Goal: Task Accomplishment & Management: Manage account settings

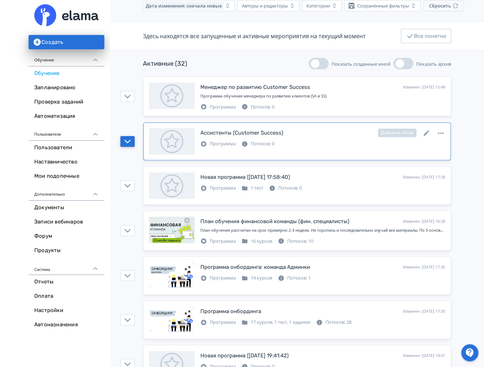
scroll to position [66, 0]
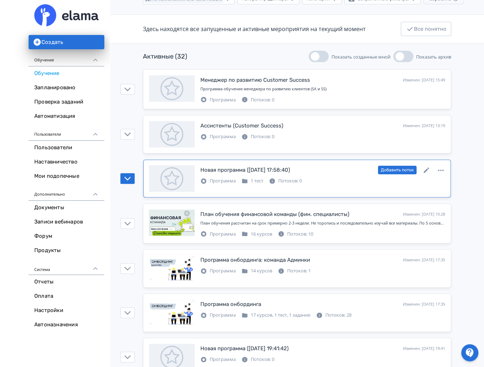
click at [270, 186] on div "Новая программа ([DATE] 17:58:40) Изменен: [DATE] 17:58 Добавить поток Программ…" at bounding box center [297, 178] width 296 height 26
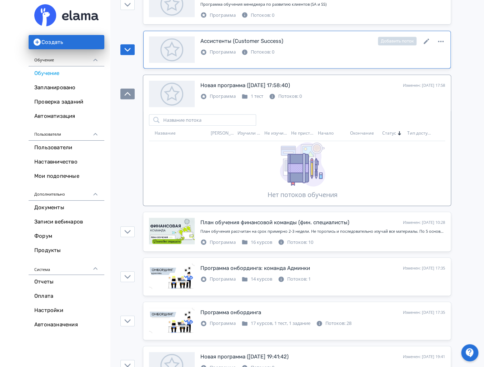
scroll to position [163, 0]
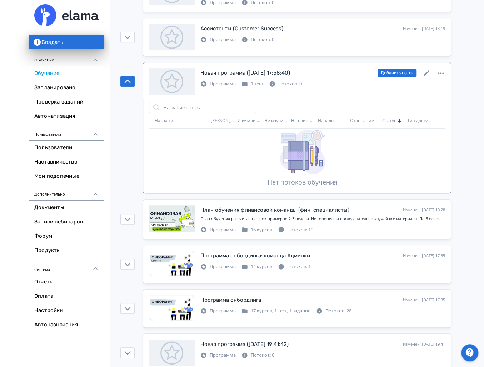
click at [329, 82] on div "Программа 1 тест Потоков: 0" at bounding box center [322, 83] width 245 height 9
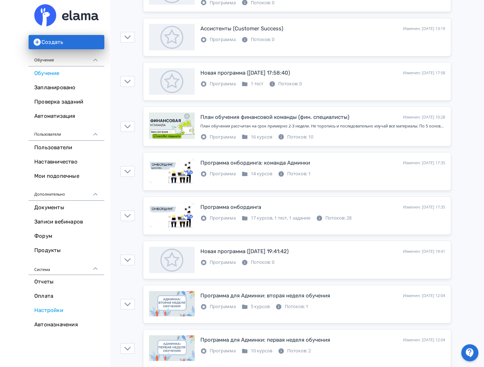
click at [47, 312] on link "Настройки" at bounding box center [67, 311] width 76 height 14
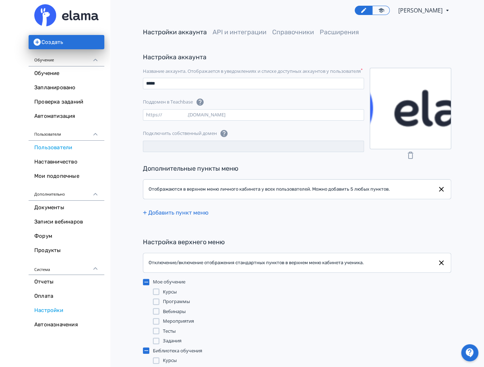
click at [80, 148] on link "Пользователи" at bounding box center [67, 148] width 76 height 14
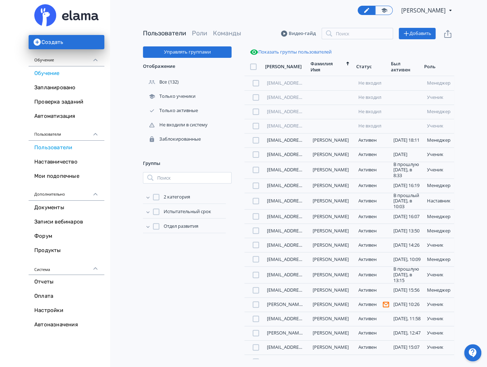
click at [61, 73] on link "Обучение" at bounding box center [67, 73] width 76 height 14
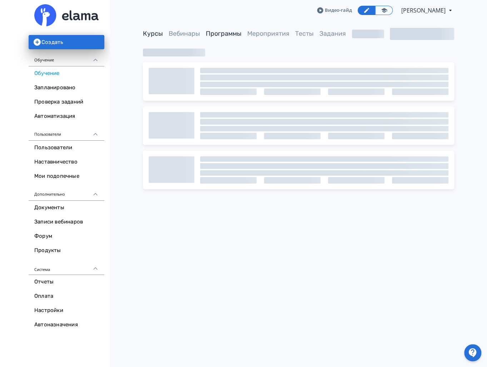
click at [226, 32] on link "Программы" at bounding box center [224, 34] width 36 height 8
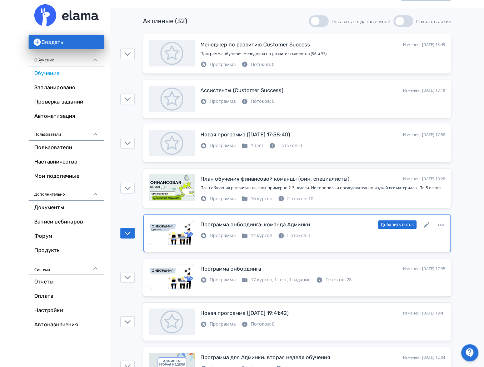
scroll to position [104, 0]
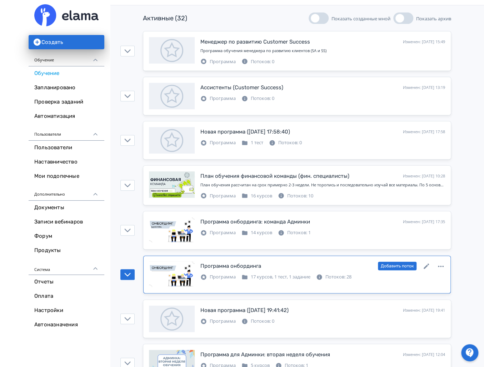
click at [441, 264] on icon at bounding box center [440, 266] width 9 height 9
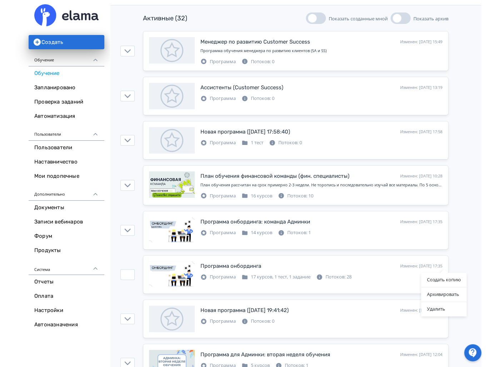
click at [389, 278] on div "Создать копию Архивировать Удалить" at bounding box center [243, 183] width 487 height 367
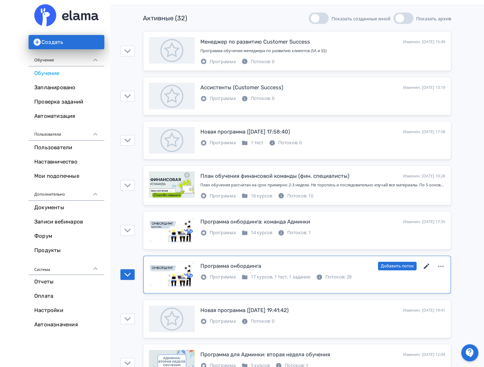
click at [427, 265] on icon at bounding box center [426, 266] width 9 height 9
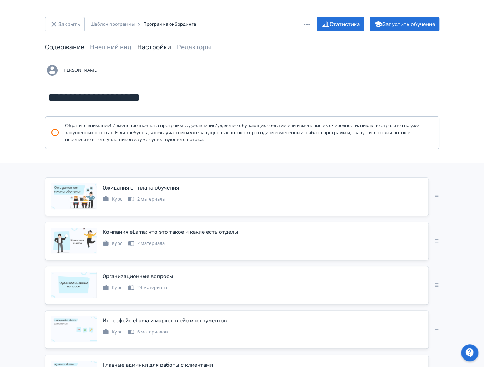
click at [153, 47] on link "Настройки" at bounding box center [154, 47] width 34 height 8
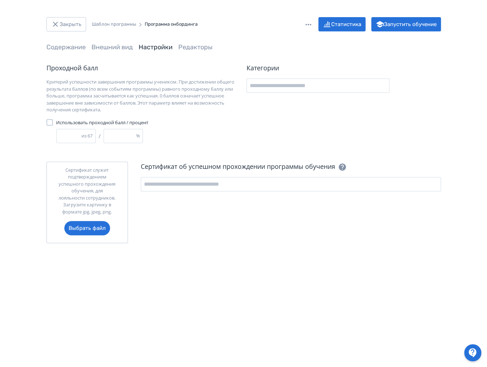
click at [50, 119] on div "Проходной балл Критерий успешности завершения программы учеником. При достижени…" at bounding box center [143, 103] width 194 height 80
click at [50, 121] on div at bounding box center [49, 122] width 6 height 6
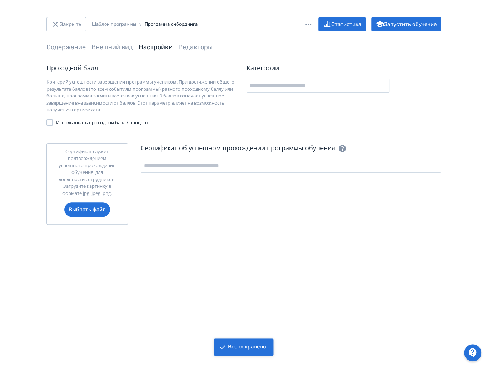
click at [50, 121] on div at bounding box center [49, 122] width 6 height 6
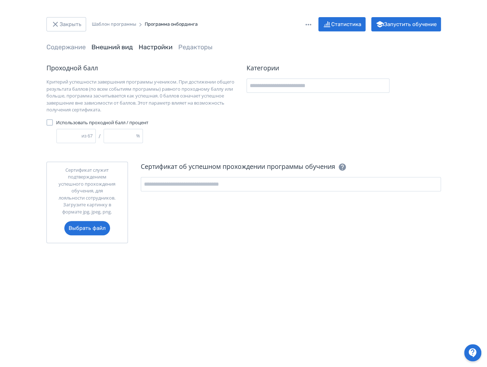
click at [120, 45] on link "Внешний вид" at bounding box center [111, 47] width 41 height 8
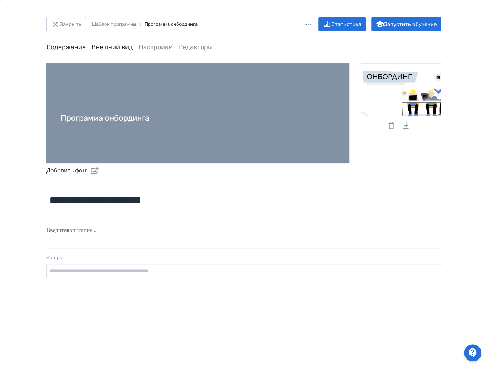
click at [73, 44] on link "Содержание" at bounding box center [65, 47] width 39 height 8
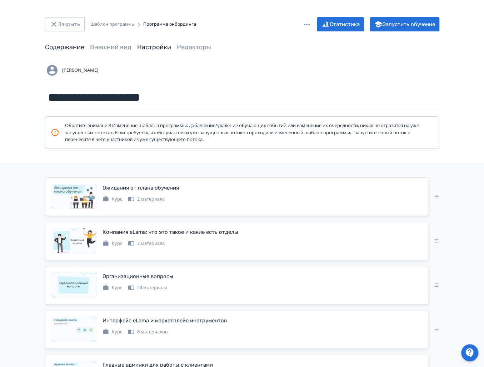
click at [152, 49] on link "Настройки" at bounding box center [154, 47] width 34 height 8
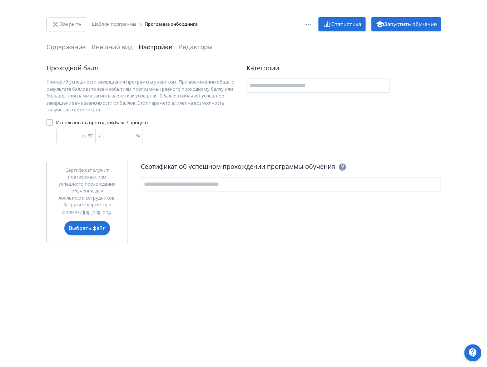
click at [112, 22] on div "Шаблон программы" at bounding box center [114, 24] width 44 height 7
click at [70, 26] on button "Закрыть" at bounding box center [66, 24] width 40 height 14
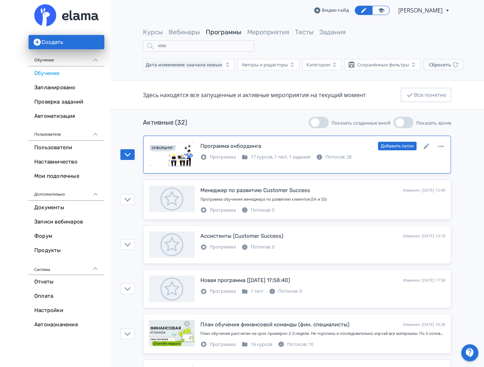
click at [300, 144] on div "Программа онбординга Изменен: [DATE] 15:14 Добавить поток" at bounding box center [322, 145] width 245 height 9
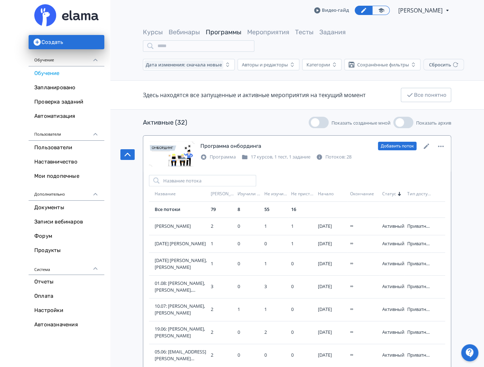
click at [242, 145] on div "Программа онбординга" at bounding box center [230, 146] width 61 height 8
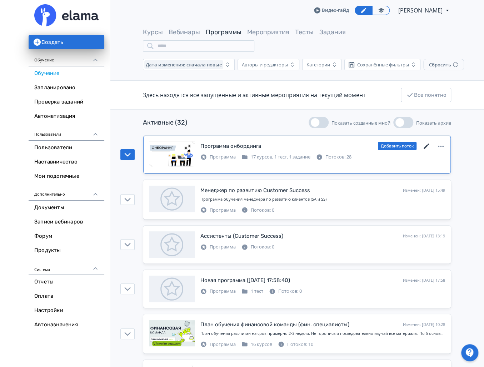
click at [425, 146] on icon at bounding box center [425, 146] width 5 height 5
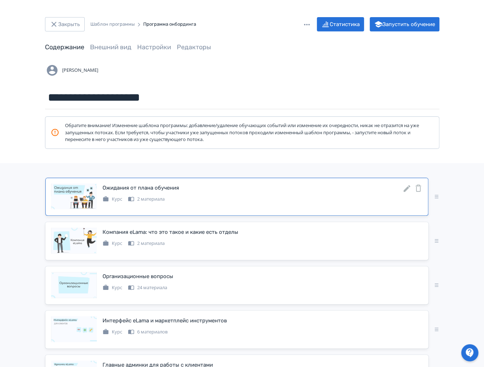
click at [407, 191] on icon at bounding box center [406, 188] width 9 height 9
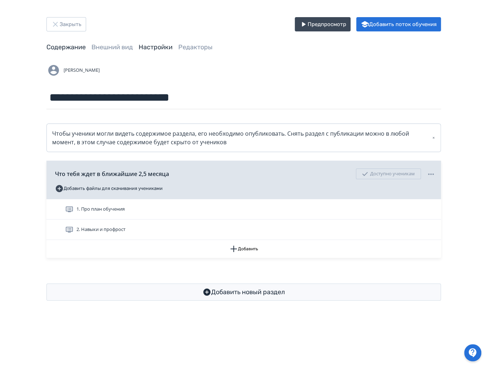
click at [156, 48] on link "Настройки" at bounding box center [156, 47] width 34 height 8
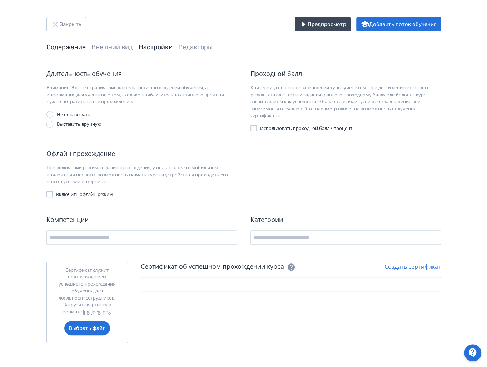
click at [51, 48] on link "Содержание" at bounding box center [65, 47] width 39 height 8
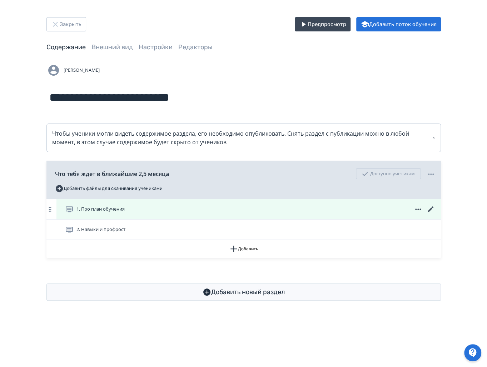
click at [430, 211] on icon at bounding box center [430, 209] width 9 height 9
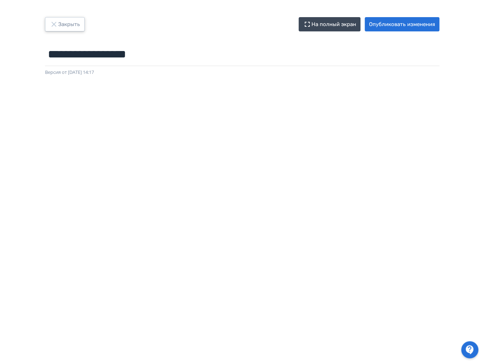
click at [55, 25] on icon "button" at bounding box center [53, 24] width 5 height 5
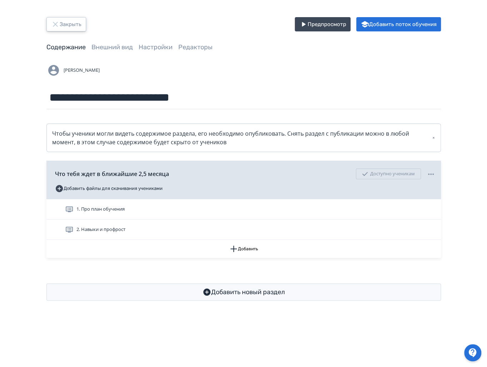
click at [59, 31] on button "Закрыть" at bounding box center [66, 24] width 40 height 14
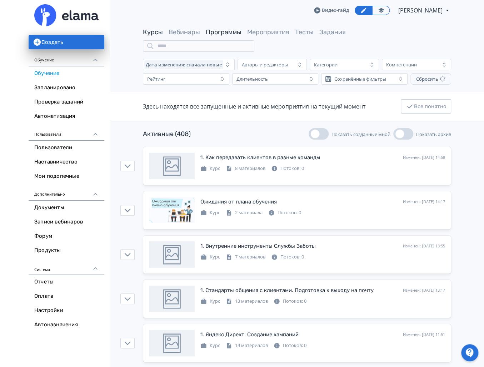
click at [229, 33] on link "Программы" at bounding box center [224, 32] width 36 height 8
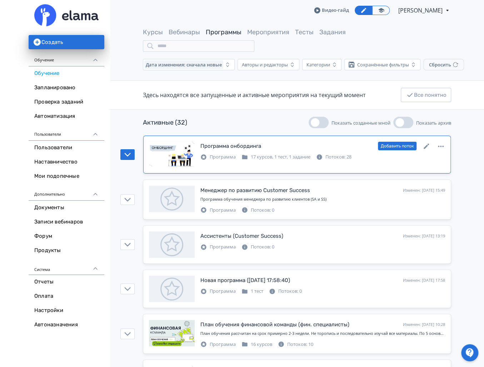
click at [234, 142] on div "Программа онбординга" at bounding box center [230, 146] width 61 height 8
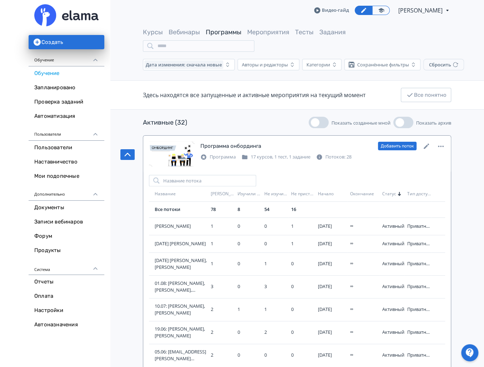
click at [431, 146] on div "Добавить поток" at bounding box center [411, 145] width 67 height 9
click at [423, 146] on icon at bounding box center [426, 146] width 9 height 9
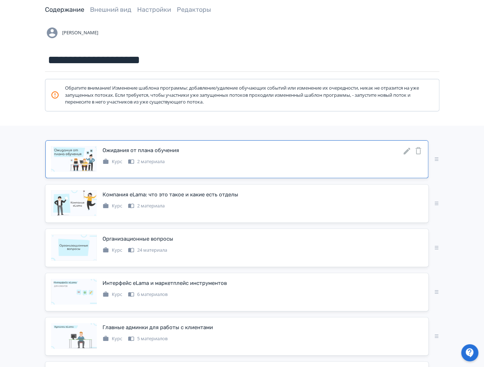
scroll to position [39, 0]
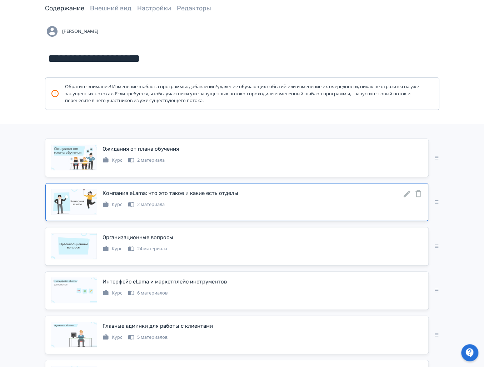
click at [407, 194] on icon at bounding box center [406, 194] width 9 height 9
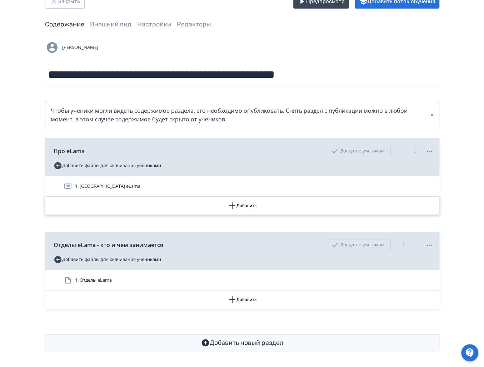
scroll to position [18, 0]
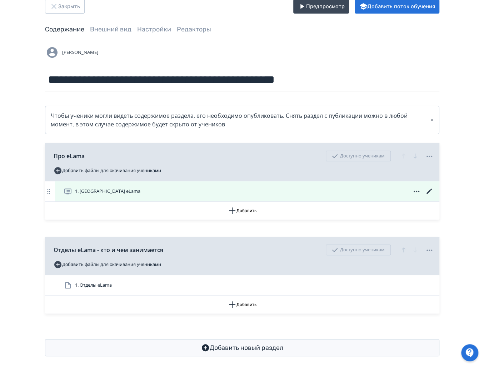
click at [154, 185] on div "1. [GEOGRAPHIC_DATA] eLama" at bounding box center [247, 191] width 384 height 20
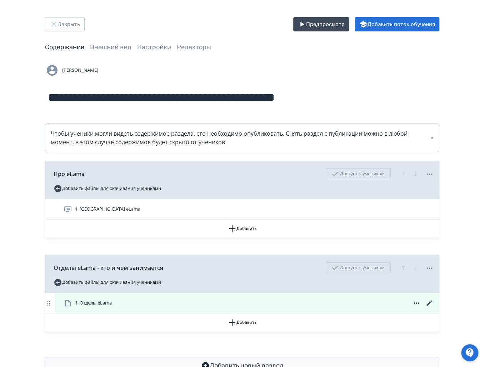
click at [160, 309] on div "1. Отделы eLama" at bounding box center [247, 303] width 384 height 20
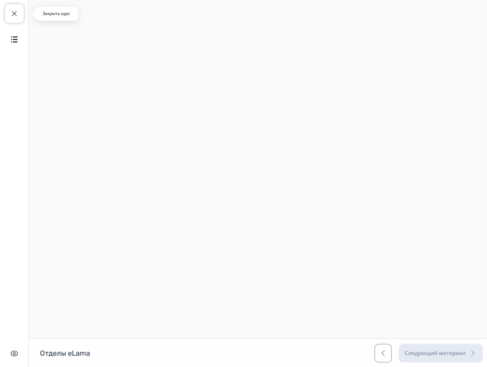
click at [16, 20] on button "Закрыть курс" at bounding box center [14, 13] width 19 height 19
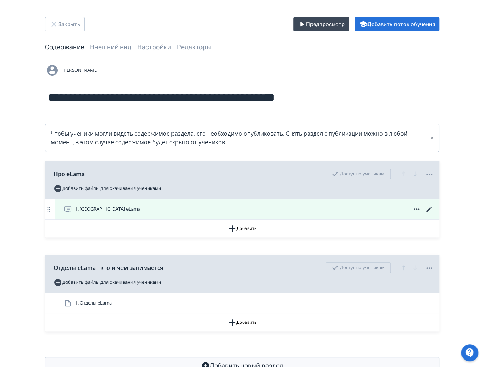
click at [428, 210] on icon at bounding box center [429, 209] width 9 height 9
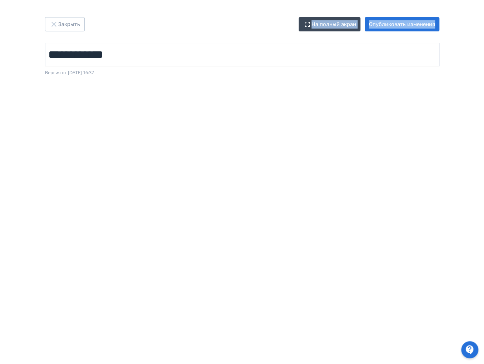
drag, startPoint x: 40, startPoint y: 30, endPoint x: 178, endPoint y: 45, distance: 139.0
click at [178, 45] on div "**********" at bounding box center [242, 46] width 428 height 59
click at [178, 43] on input "**********" at bounding box center [242, 54] width 394 height 23
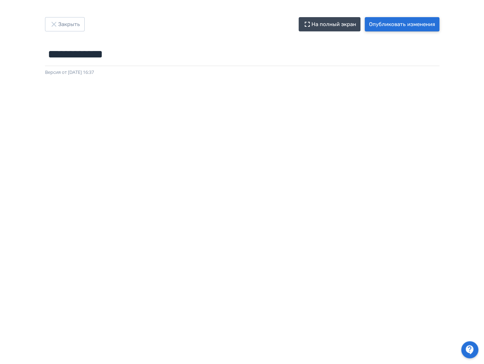
click at [380, 21] on button "Опубликовать изменения" at bounding box center [402, 24] width 75 height 14
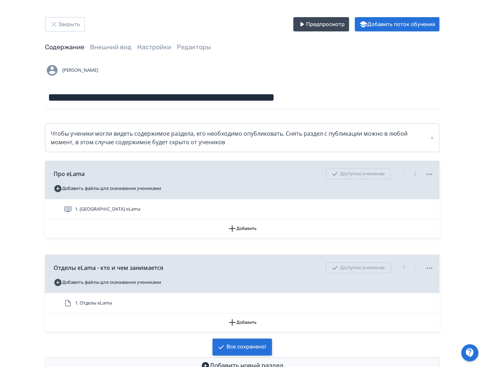
scroll to position [24, 0]
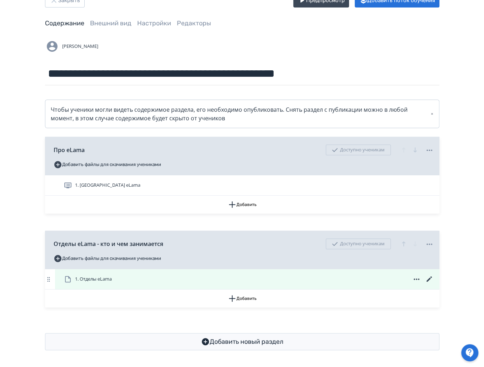
click at [415, 282] on icon at bounding box center [416, 279] width 9 height 9
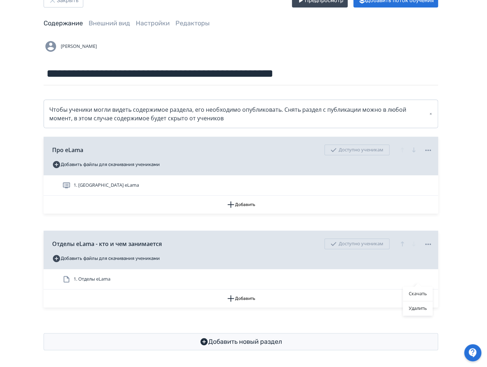
click at [146, 93] on div "Скачать Удалить" at bounding box center [243, 183] width 487 height 367
